Goal: Transaction & Acquisition: Purchase product/service

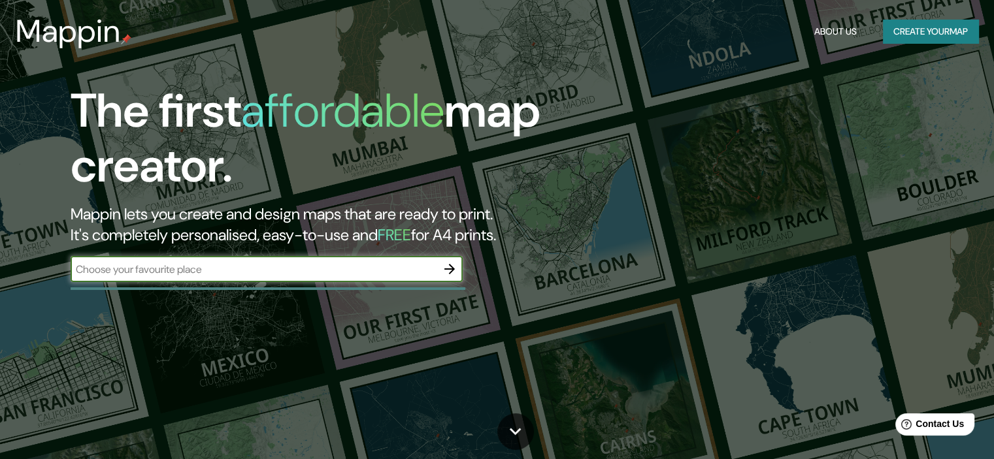
click at [315, 269] on input "text" at bounding box center [254, 269] width 366 height 15
type input "beaufort, sc"
click at [450, 266] on icon "button" at bounding box center [450, 269] width 16 height 16
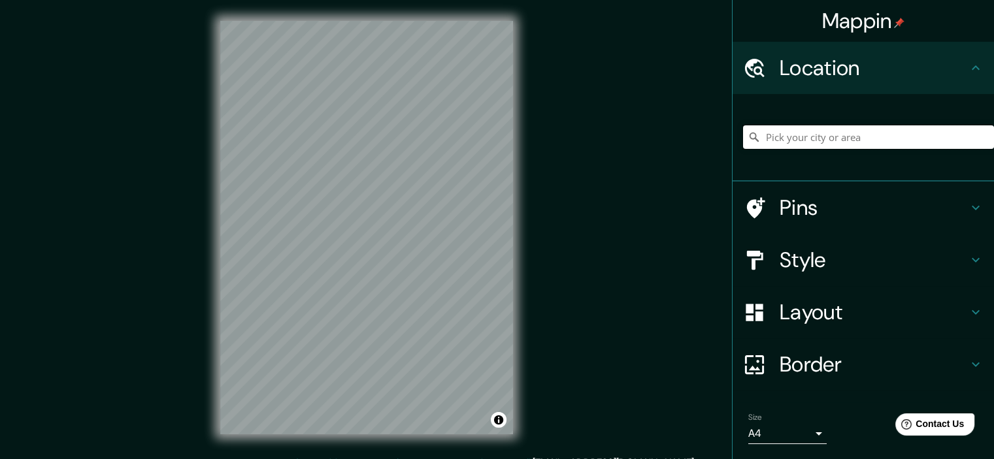
click at [805, 135] on input "Pick your city or area" at bounding box center [868, 137] width 251 height 24
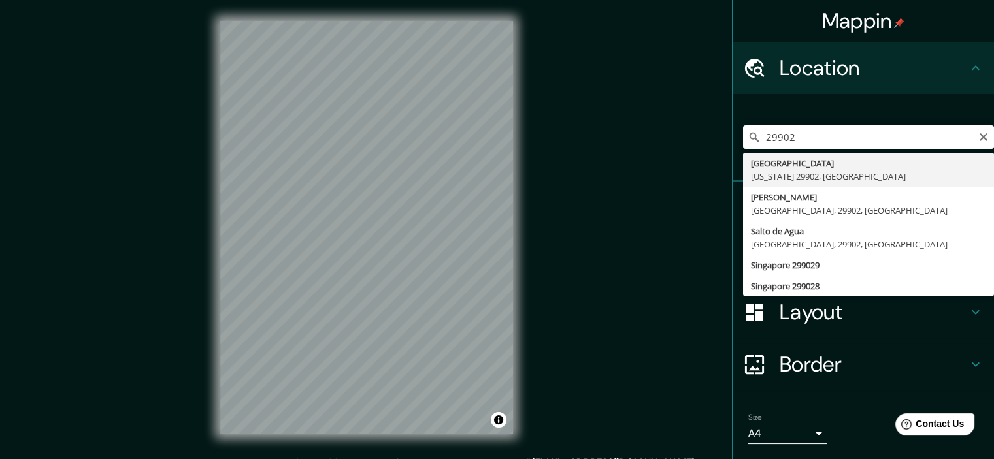
type input "[GEOGRAPHIC_DATA], [US_STATE] 29902, [GEOGRAPHIC_DATA]"
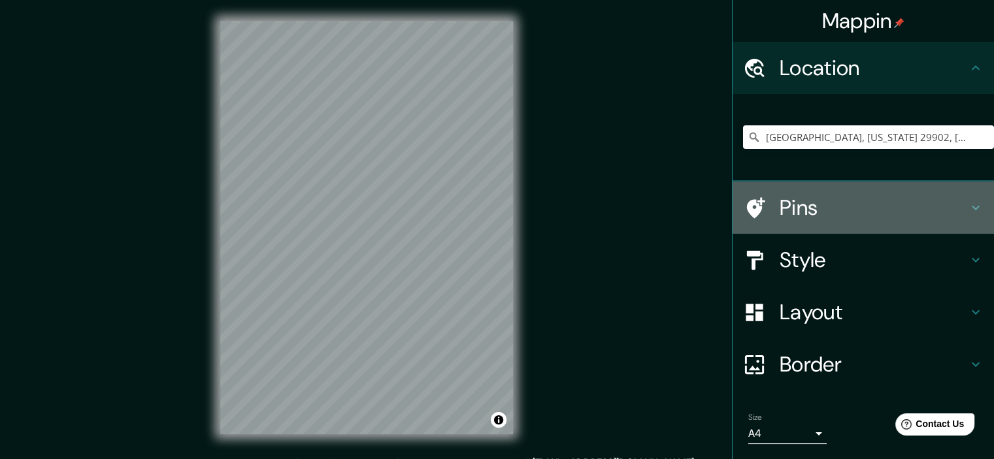
click at [826, 213] on h4 "Pins" at bounding box center [874, 208] width 188 height 26
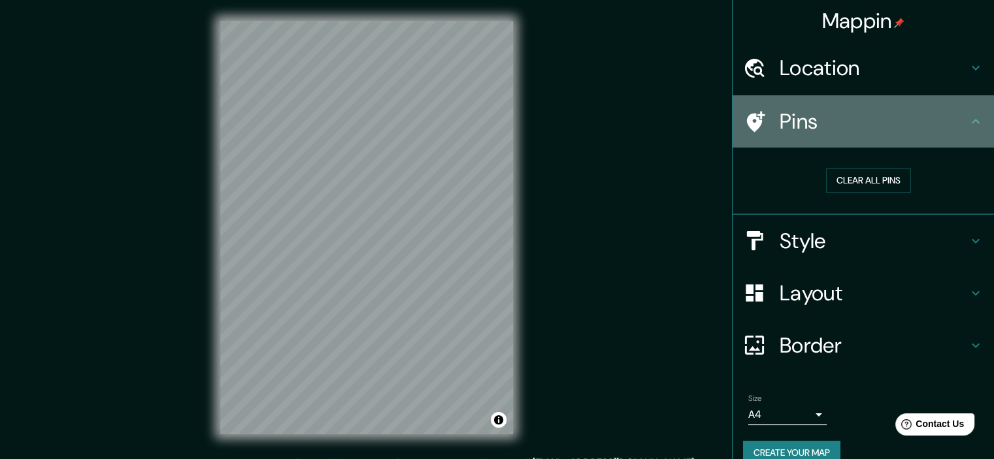
click at [795, 116] on h4 "Pins" at bounding box center [874, 121] width 188 height 26
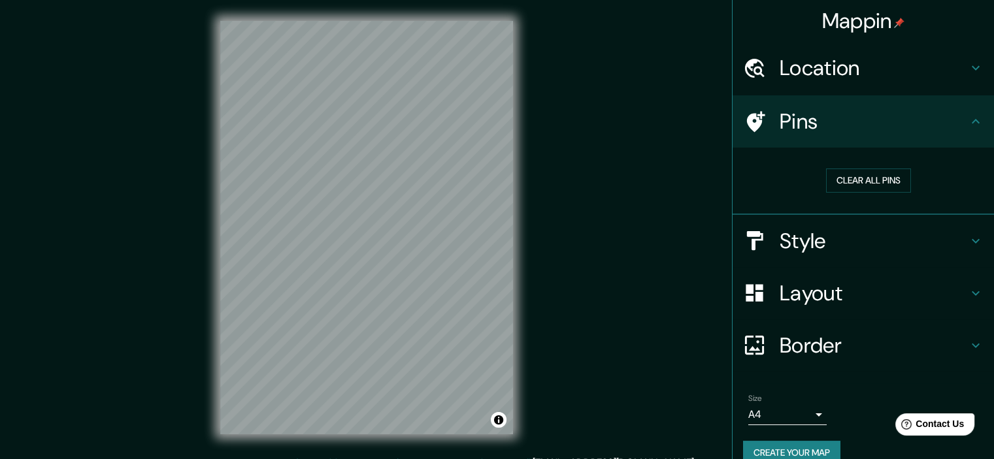
click at [791, 240] on h4 "Style" at bounding box center [874, 241] width 188 height 26
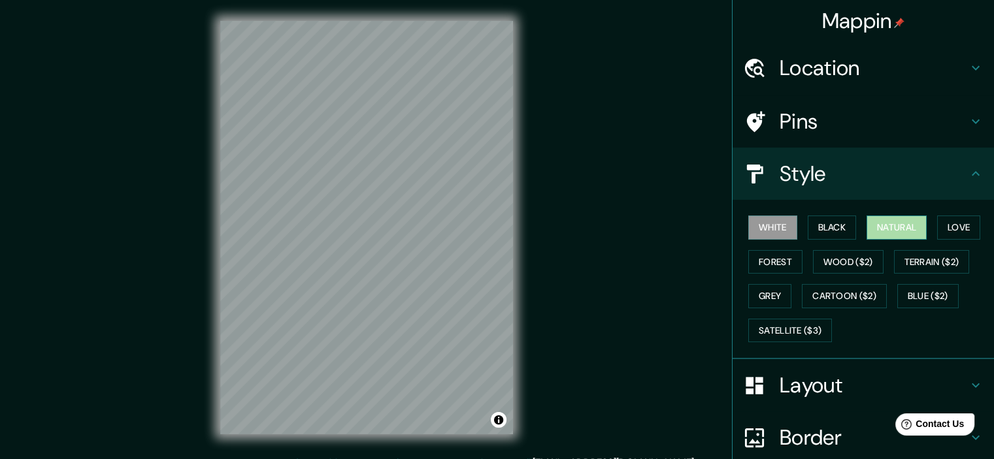
click at [906, 227] on button "Natural" at bounding box center [896, 228] width 60 height 24
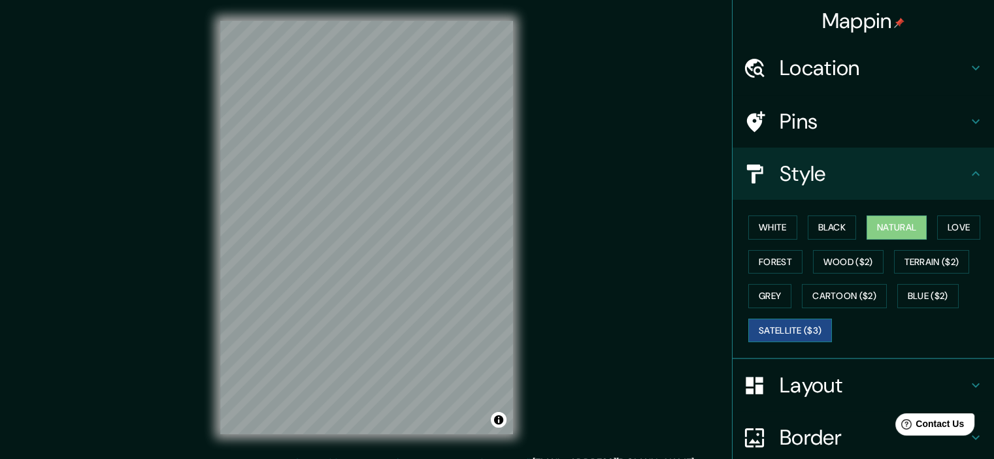
click at [781, 326] on button "Satellite ($3)" at bounding box center [790, 331] width 84 height 24
click at [819, 292] on button "Cartoon ($2)" at bounding box center [844, 296] width 85 height 24
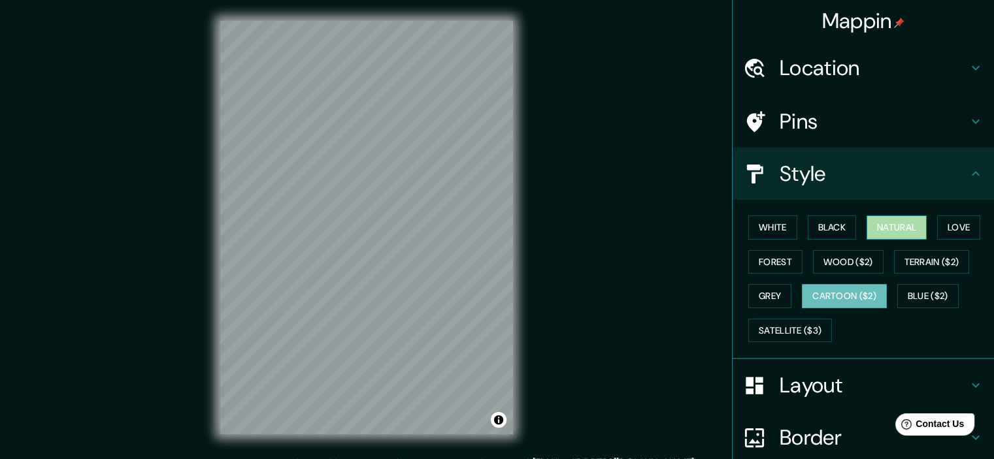
click at [872, 222] on button "Natural" at bounding box center [896, 228] width 60 height 24
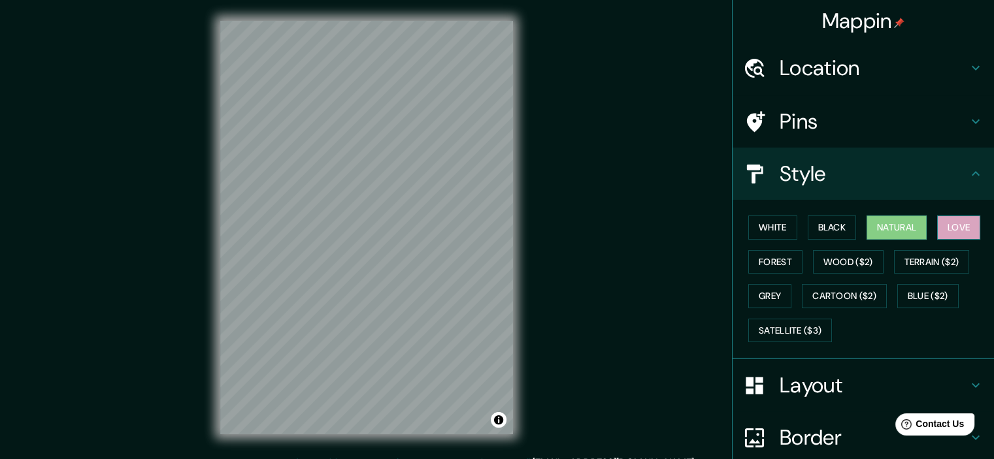
click at [948, 221] on button "Love" at bounding box center [958, 228] width 43 height 24
click at [768, 258] on button "Forest" at bounding box center [775, 262] width 54 height 24
click at [881, 220] on button "Natural" at bounding box center [896, 228] width 60 height 24
click at [825, 374] on h4 "Layout" at bounding box center [874, 385] width 188 height 26
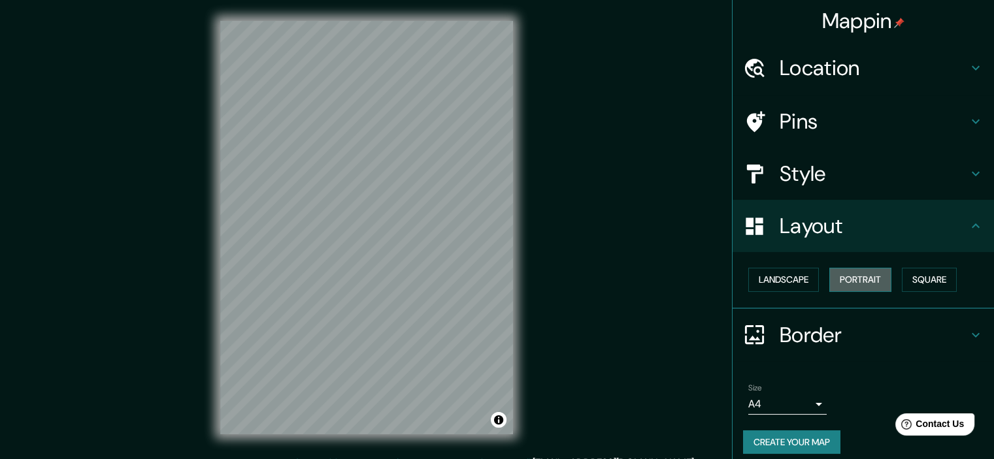
click at [857, 276] on button "Portrait" at bounding box center [860, 280] width 62 height 24
click at [787, 332] on h4 "Border" at bounding box center [874, 335] width 188 height 26
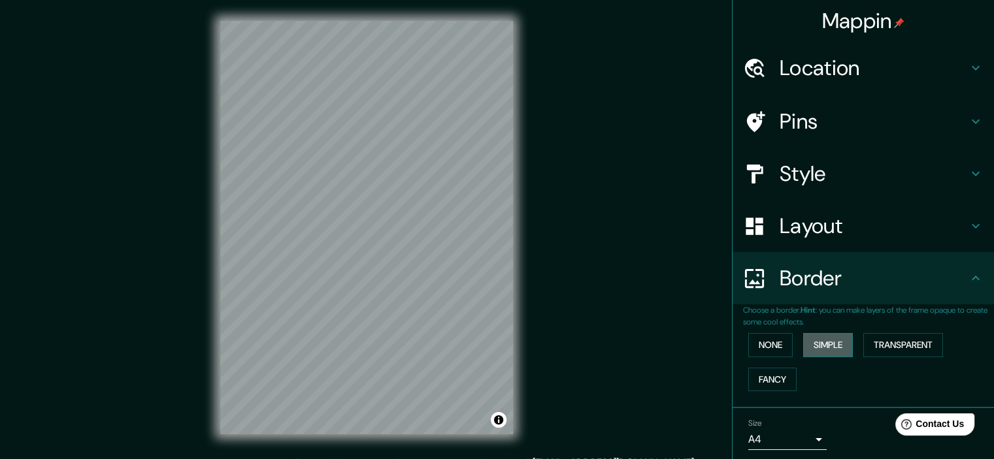
click at [825, 344] on button "Simple" at bounding box center [828, 345] width 50 height 24
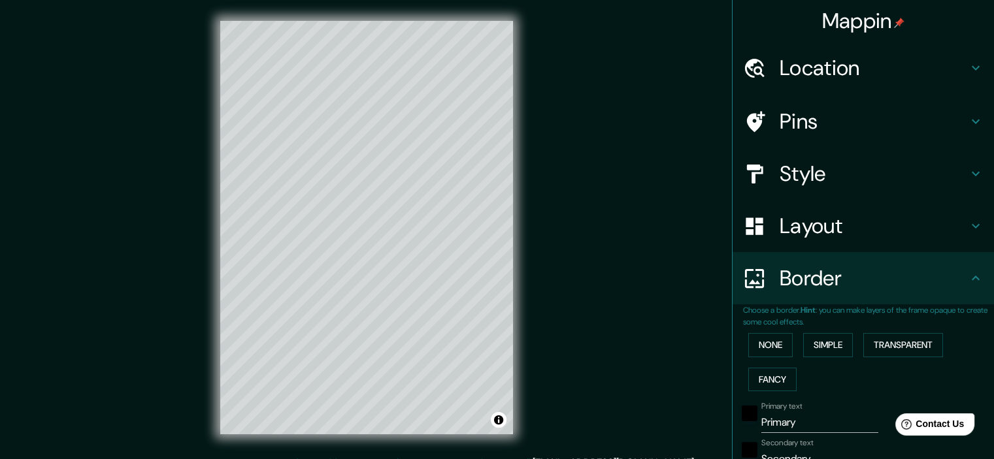
click at [829, 64] on h4 "Location" at bounding box center [874, 68] width 188 height 26
type input "179"
type input "36"
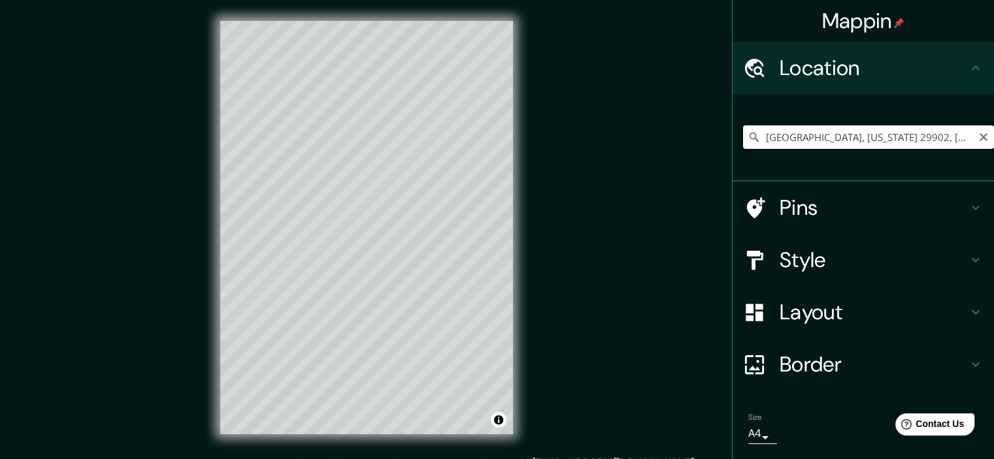
click at [759, 135] on input "[GEOGRAPHIC_DATA], [US_STATE] 29902, [GEOGRAPHIC_DATA]" at bounding box center [868, 137] width 251 height 24
click at [756, 135] on input "[GEOGRAPHIC_DATA], [US_STATE] 29902, [GEOGRAPHIC_DATA]" at bounding box center [868, 137] width 251 height 24
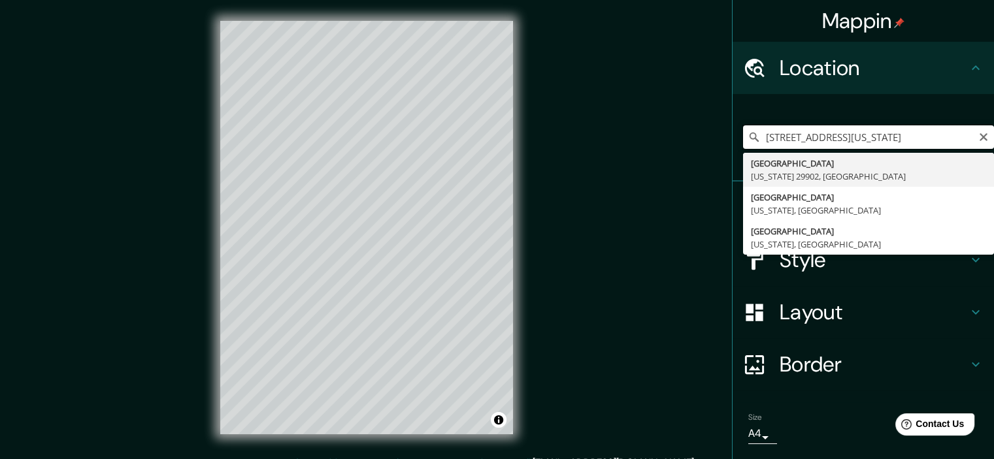
click at [962, 131] on input "[STREET_ADDRESS][US_STATE]" at bounding box center [868, 137] width 251 height 24
click at [959, 137] on input "[STREET_ADDRESS][US_STATE]" at bounding box center [868, 137] width 251 height 24
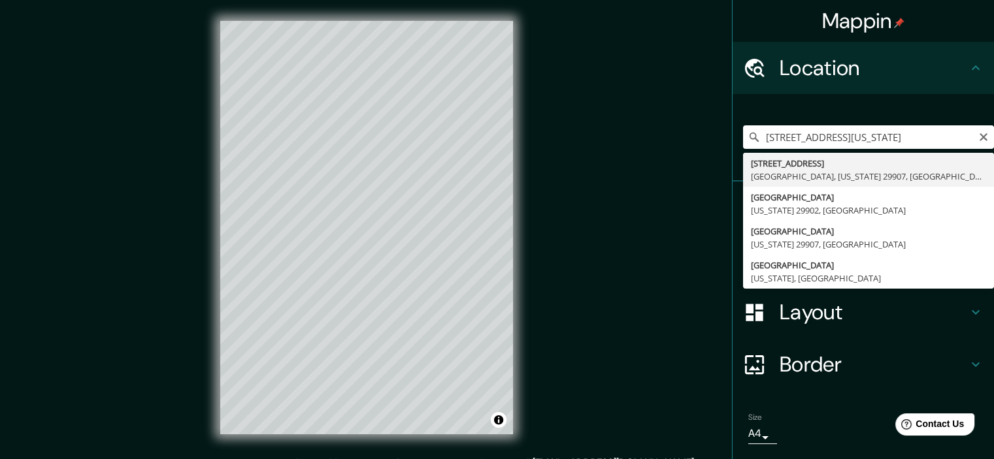
type input "[STREET_ADDRESS][US_STATE]"
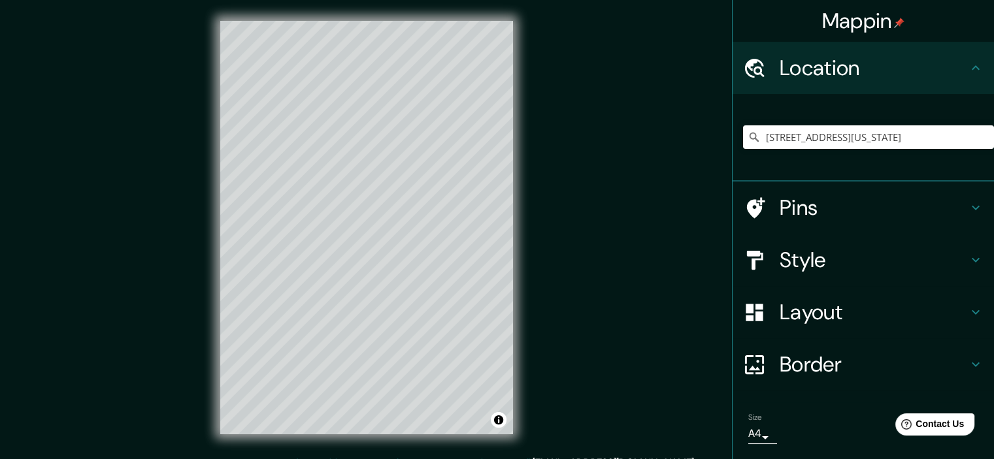
click at [747, 197] on icon at bounding box center [754, 208] width 23 height 23
type input "179"
type input "36"
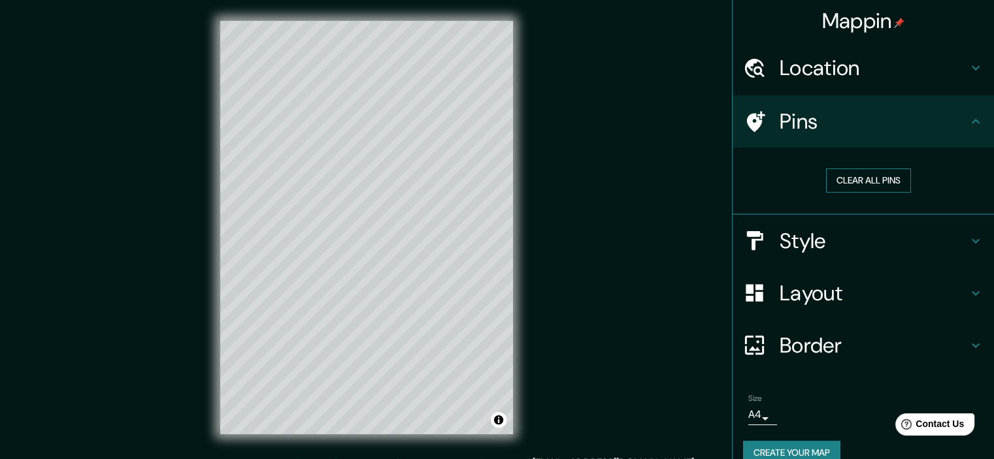
click at [853, 179] on button "Clear all pins" at bounding box center [868, 181] width 85 height 24
click at [863, 127] on h4 "Pins" at bounding box center [874, 121] width 188 height 26
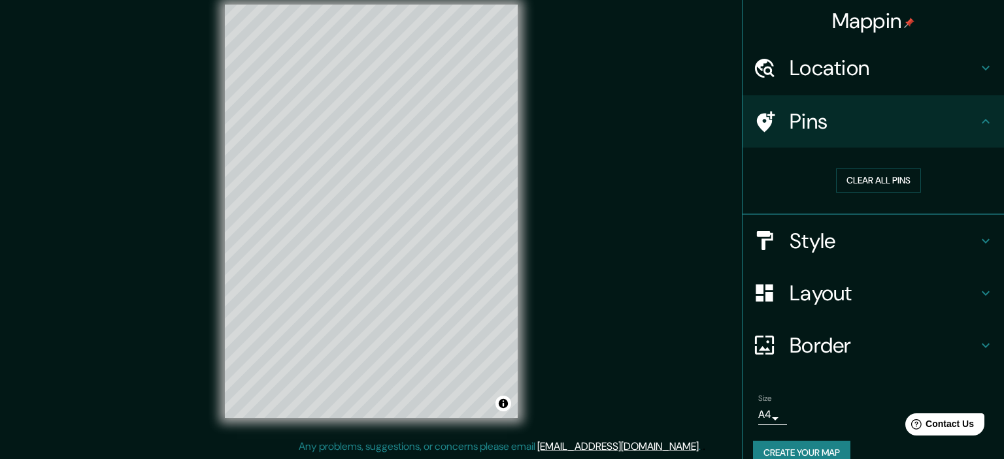
click at [754, 416] on body "Mappin Location [STREET_ADDRESS][US_STATE] Pins Clear all pins Style Layout Bor…" at bounding box center [502, 213] width 1004 height 459
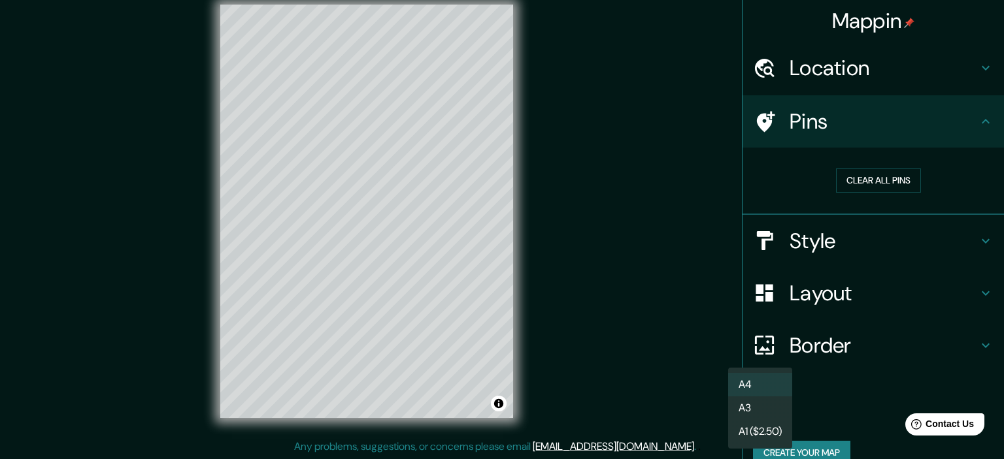
click at [757, 380] on li "A4" at bounding box center [760, 385] width 64 height 24
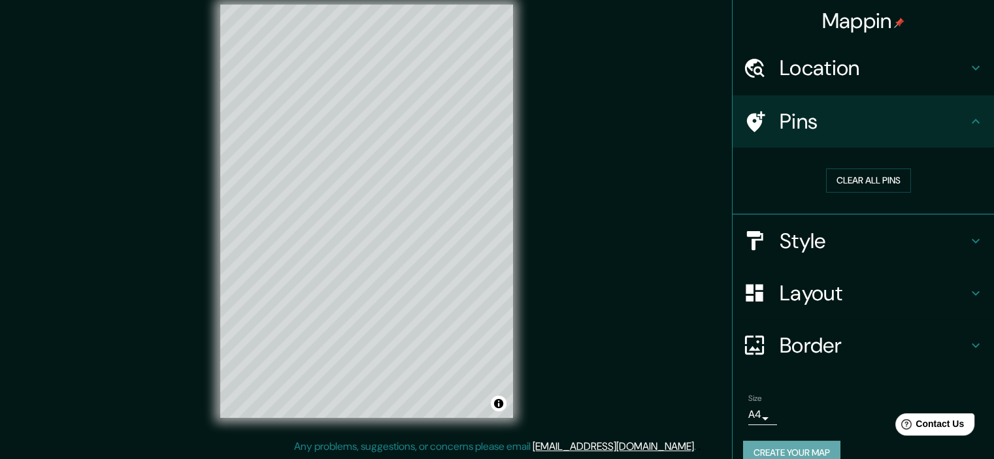
click at [793, 447] on button "Create your map" at bounding box center [791, 453] width 97 height 24
